Goal: Information Seeking & Learning: Learn about a topic

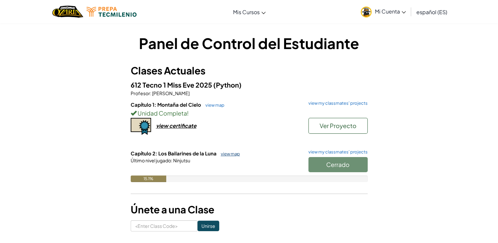
click at [231, 156] on link "view map" at bounding box center [229, 153] width 22 height 5
